Goal: Find contact information: Find contact information

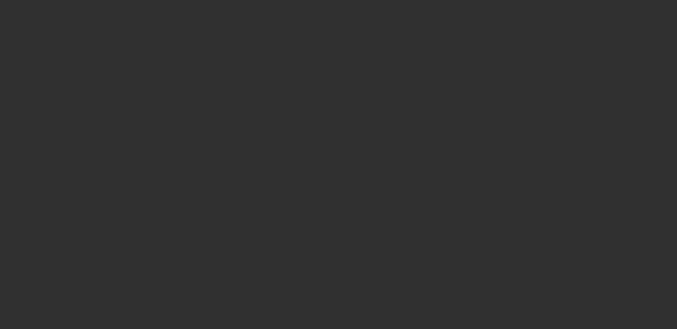
select select "10"
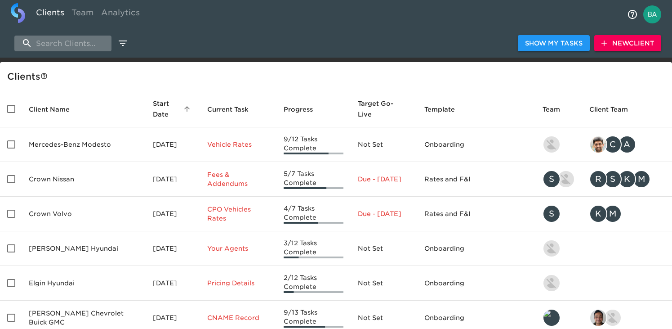
click at [84, 40] on input "search" at bounding box center [62, 44] width 97 height 16
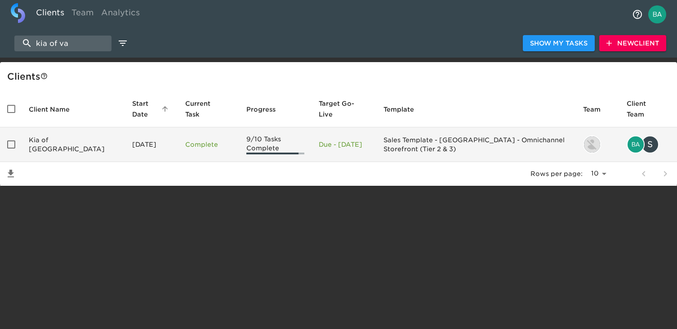
type input "kia of va"
click at [81, 142] on td "Kia of [GEOGRAPHIC_DATA]" at bounding box center [73, 144] width 103 height 35
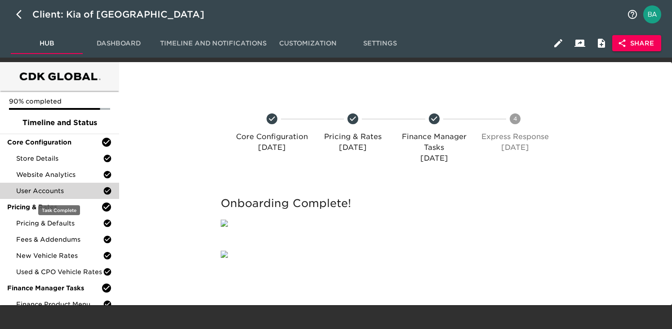
click at [41, 192] on span "User Accounts" at bounding box center [59, 190] width 87 height 9
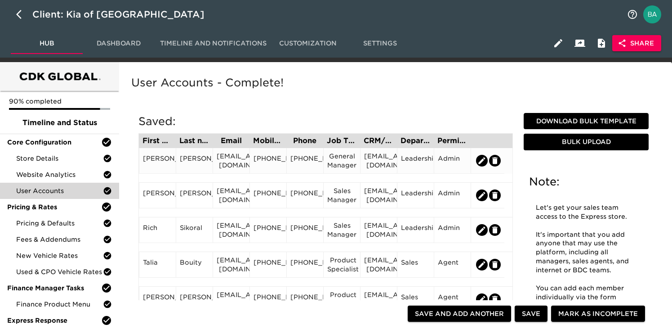
click at [226, 166] on div "[EMAIL_ADDRESS][DOMAIN_NAME]" at bounding box center [231, 161] width 29 height 18
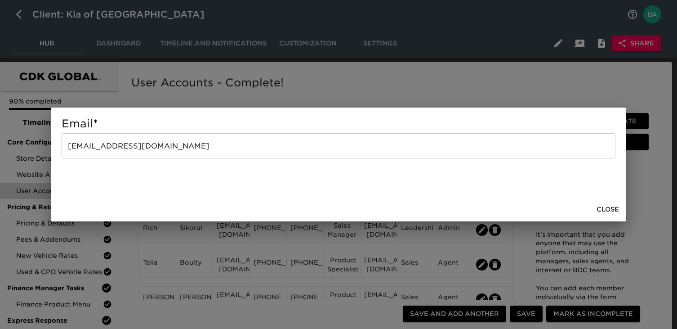
click at [143, 150] on input "[EMAIL_ADDRESS][DOMAIN_NAME]" at bounding box center [339, 145] width 554 height 25
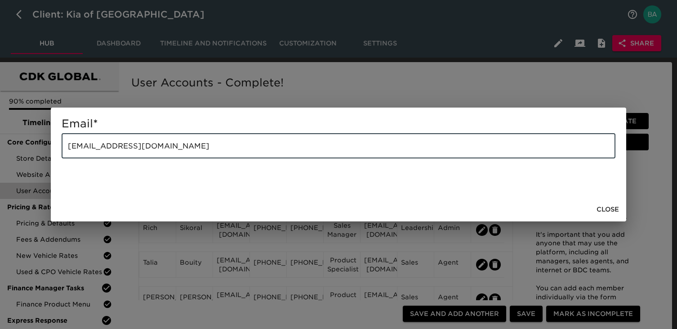
click at [143, 150] on input "[EMAIL_ADDRESS][DOMAIN_NAME]" at bounding box center [339, 145] width 554 height 25
click at [213, 266] on div "Email * [EMAIL_ADDRESS][DOMAIN_NAME] ​ Close" at bounding box center [338, 164] width 677 height 329
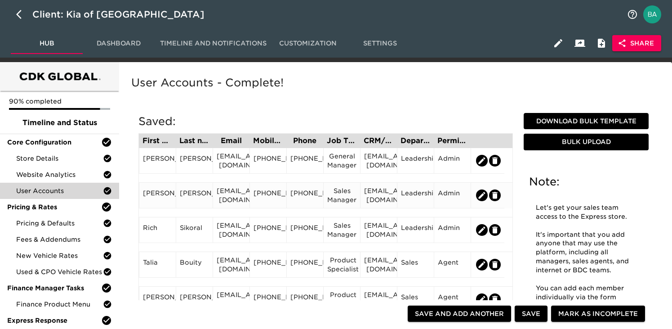
click at [233, 199] on div "[EMAIL_ADDRESS][DOMAIN_NAME]" at bounding box center [231, 195] width 29 height 18
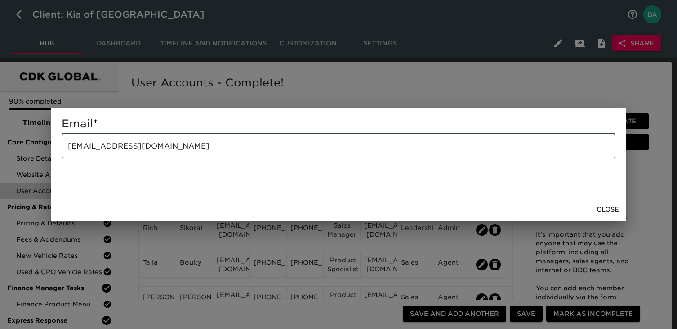
click at [152, 138] on input "[EMAIL_ADDRESS][DOMAIN_NAME]" at bounding box center [339, 145] width 554 height 25
click at [221, 283] on div "Email * [EMAIL_ADDRESS][DOMAIN_NAME] ​ Close" at bounding box center [338, 164] width 677 height 329
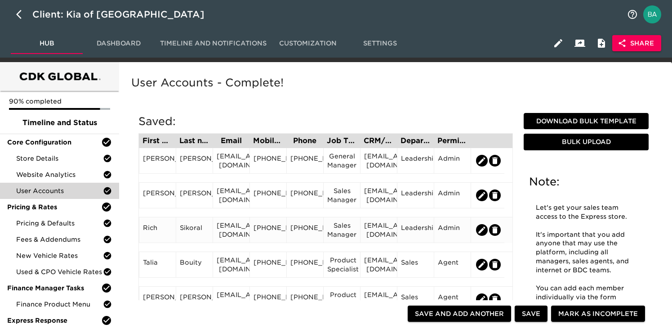
click at [223, 228] on div "[EMAIL_ADDRESS][DOMAIN_NAME]" at bounding box center [231, 230] width 29 height 18
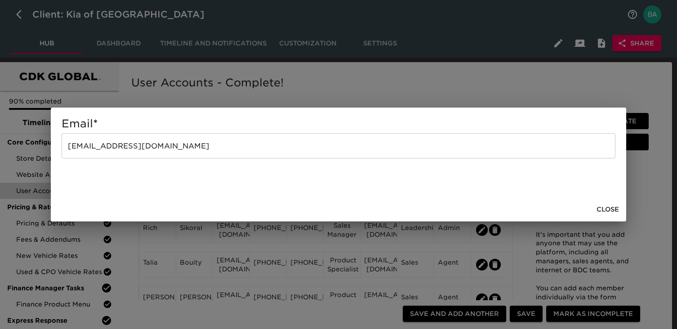
click at [144, 148] on input "[EMAIL_ADDRESS][DOMAIN_NAME]" at bounding box center [339, 145] width 554 height 25
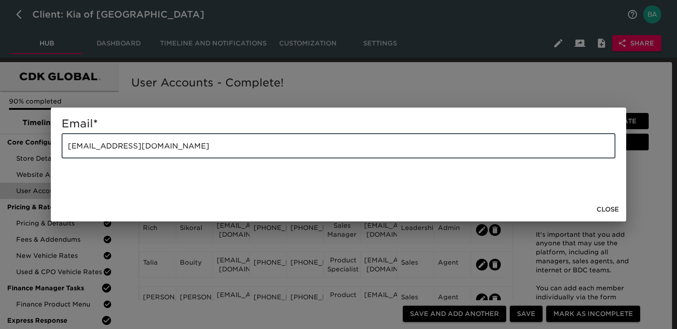
click at [144, 148] on input "[EMAIL_ADDRESS][DOMAIN_NAME]" at bounding box center [339, 145] width 554 height 25
paste input "jpuleo"
type input "[EMAIL_ADDRESS][DOMAIN_NAME]"
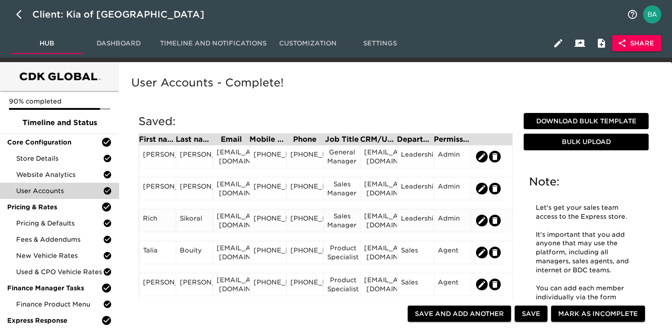
click at [234, 222] on div "[EMAIL_ADDRESS][DOMAIN_NAME]" at bounding box center [231, 220] width 29 height 18
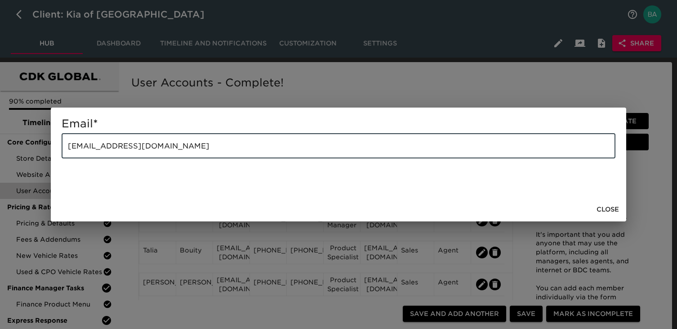
click at [141, 149] on input "[EMAIL_ADDRESS][DOMAIN_NAME]" at bounding box center [339, 145] width 554 height 25
click at [229, 90] on div "Email * rsikoral@kiavacaville.com ​ Close" at bounding box center [338, 164] width 677 height 329
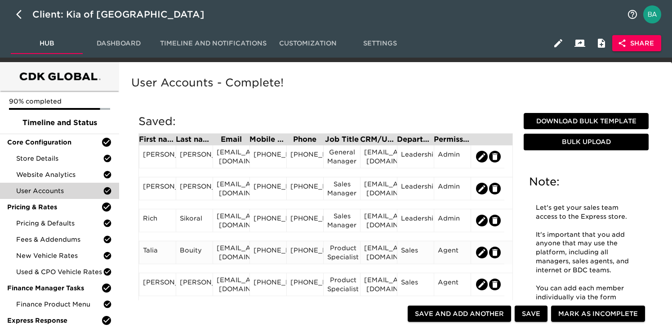
scroll to position [26, 0]
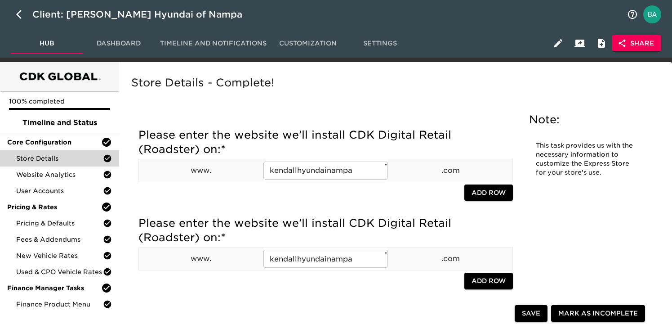
scroll to position [988, 0]
